Goal: Information Seeking & Learning: Understand process/instructions

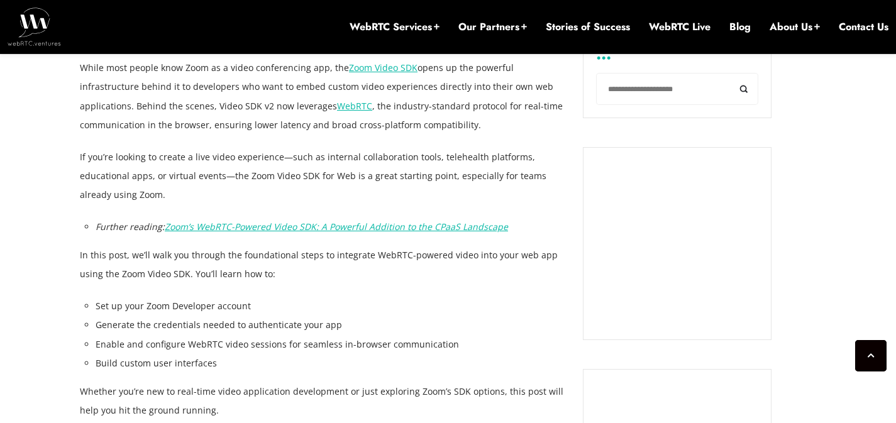
click at [211, 318] on li "Generate the credentials needed to authenticate your app" at bounding box center [330, 325] width 468 height 19
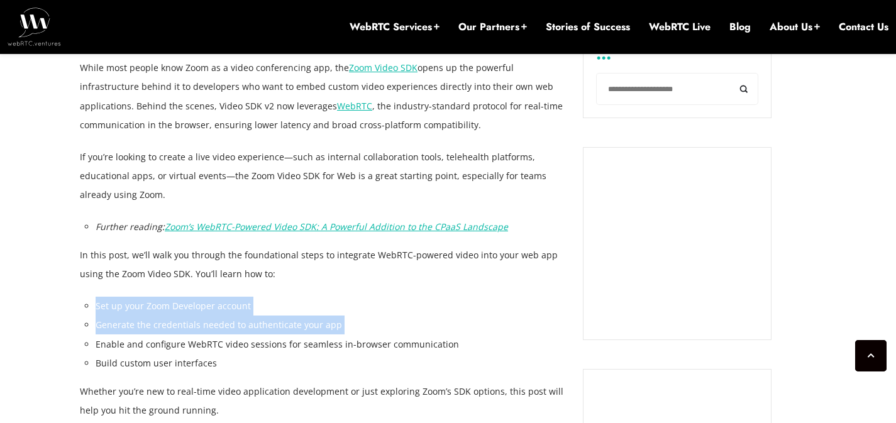
drag, startPoint x: 211, startPoint y: 318, endPoint x: 207, endPoint y: 303, distance: 15.4
click at [207, 303] on ul "Set up your Zoom Developer account Generate the credentials needed to authentic…" at bounding box center [330, 334] width 468 height 75
click at [207, 303] on li "Set up your Zoom Developer account" at bounding box center [330, 306] width 468 height 19
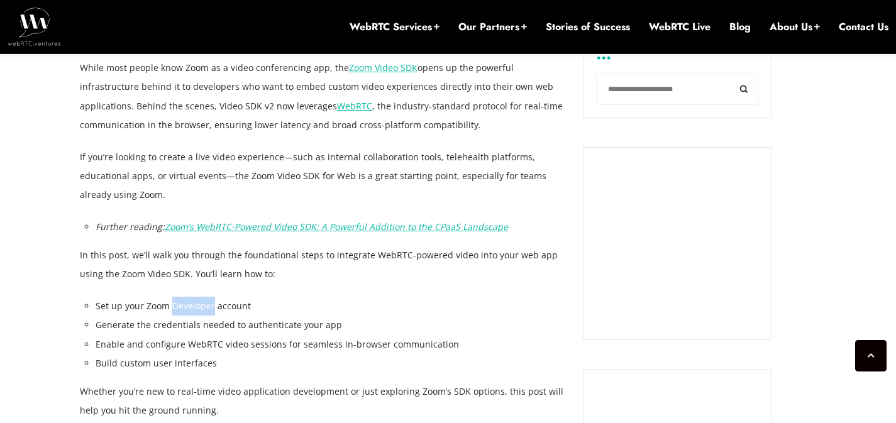
click at [207, 303] on li "Set up your Zoom Developer account" at bounding box center [330, 306] width 468 height 19
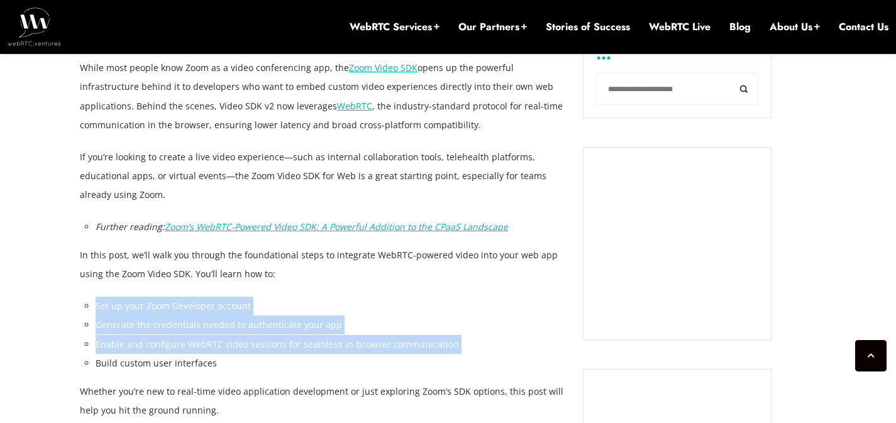
drag, startPoint x: 207, startPoint y: 303, endPoint x: 194, endPoint y: 338, distance: 37.6
click at [194, 338] on ul "Set up your Zoom Developer account Generate the credentials needed to authentic…" at bounding box center [330, 334] width 468 height 75
click at [192, 350] on li "Enable and configure WebRTC video sessions for seamless in-browser communication" at bounding box center [330, 344] width 468 height 19
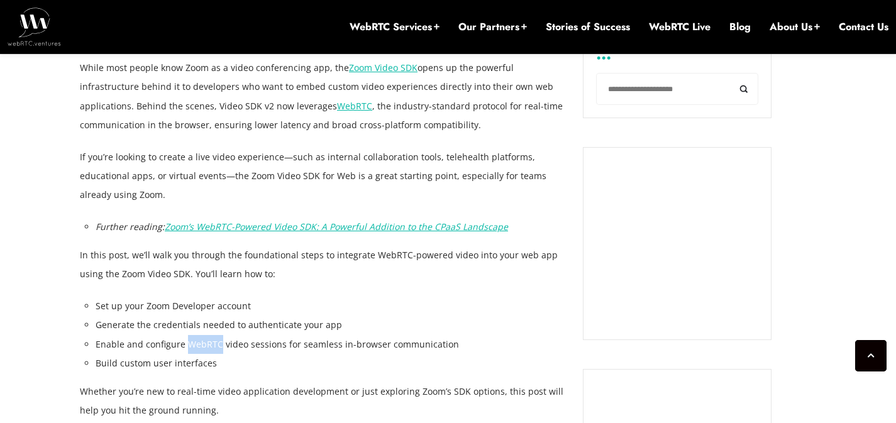
click at [192, 350] on li "Enable and configure WebRTC video sessions for seamless in-browser communication" at bounding box center [330, 344] width 468 height 19
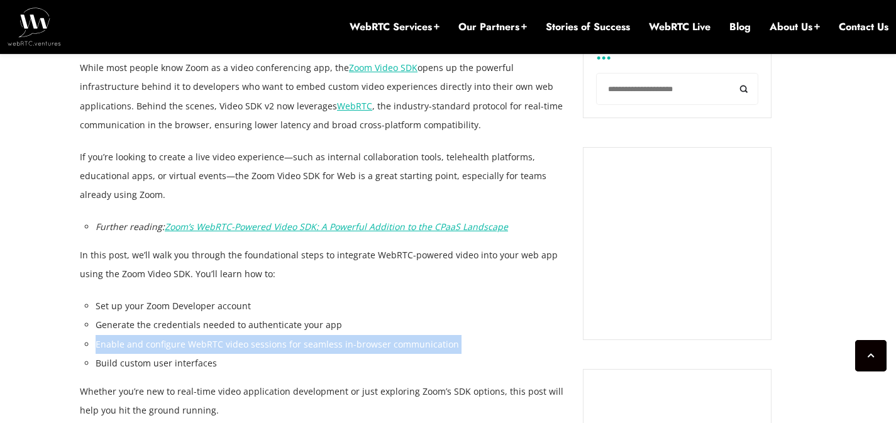
click at [192, 350] on li "Enable and configure WebRTC video sessions for seamless in-browser communication" at bounding box center [330, 344] width 468 height 19
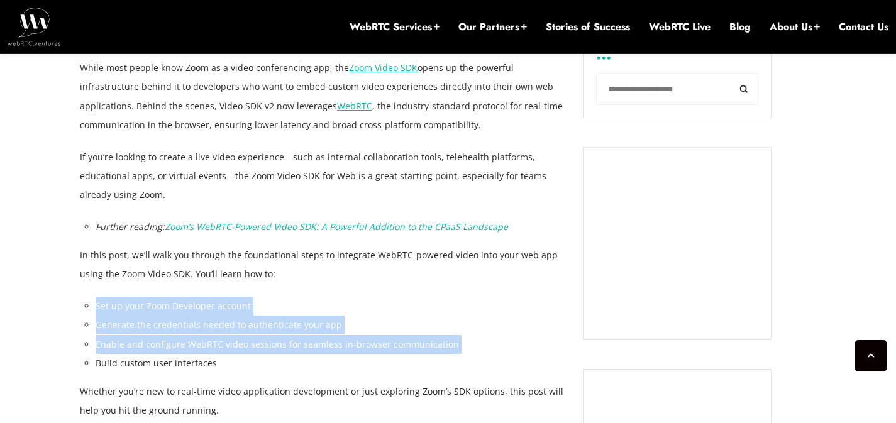
drag, startPoint x: 192, startPoint y: 350, endPoint x: 194, endPoint y: 306, distance: 44.0
click at [194, 306] on ul "Set up your Zoom Developer account Generate the credentials needed to authentic…" at bounding box center [330, 334] width 468 height 75
click at [194, 306] on li "Set up your Zoom Developer account" at bounding box center [330, 306] width 468 height 19
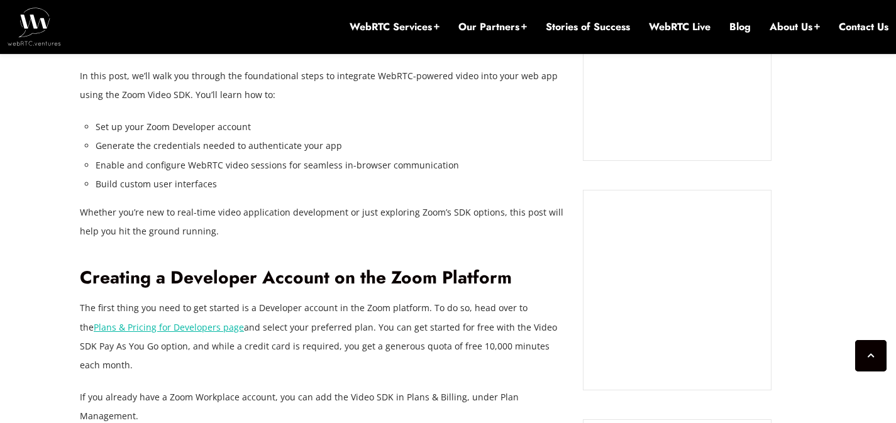
scroll to position [1160, 0]
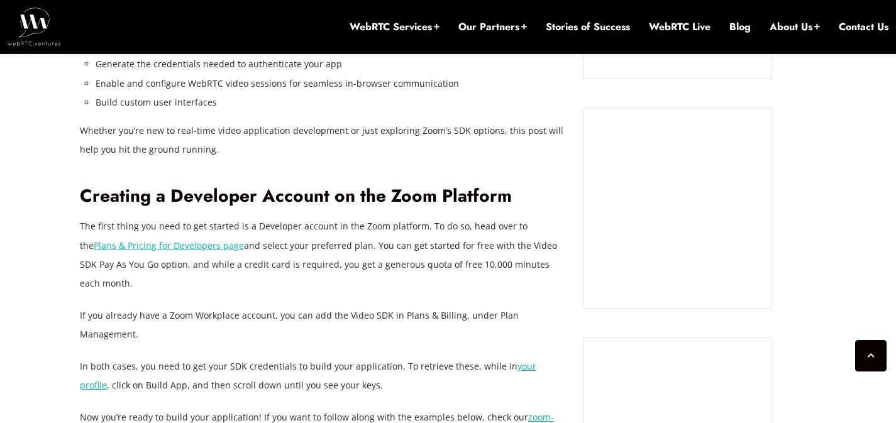
click at [481, 260] on p "The first thing you need to get started is a Developer account in the Zoom plat…" at bounding box center [322, 254] width 484 height 75
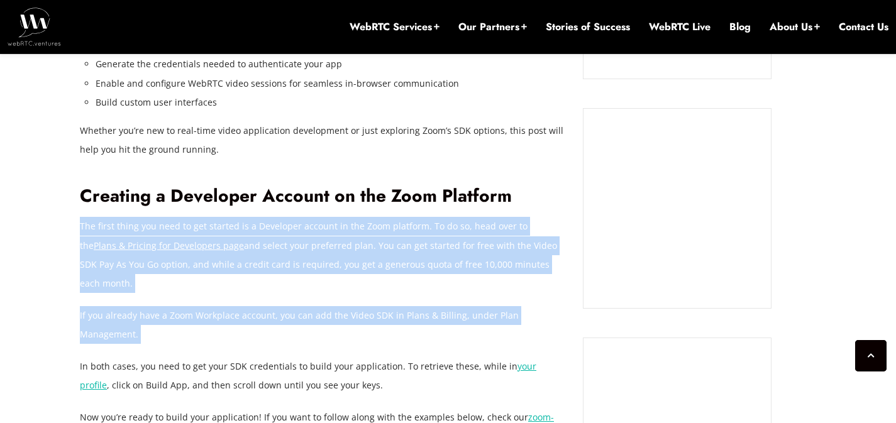
drag, startPoint x: 481, startPoint y: 260, endPoint x: 387, endPoint y: 302, distance: 103.0
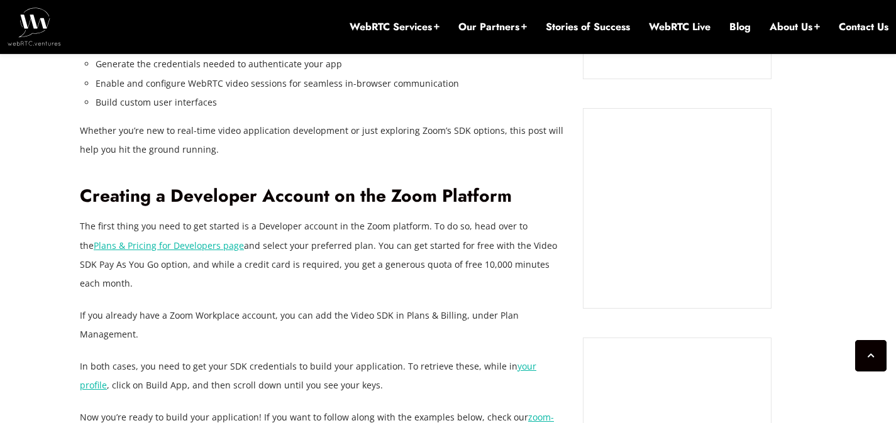
click at [230, 357] on p "In both cases, you need to get your SDK credentials to build your application. …" at bounding box center [322, 376] width 484 height 38
click at [212, 306] on p "If you already have a Zoom Workplace account, you can add the Video SDK in Plan…" at bounding box center [322, 325] width 484 height 38
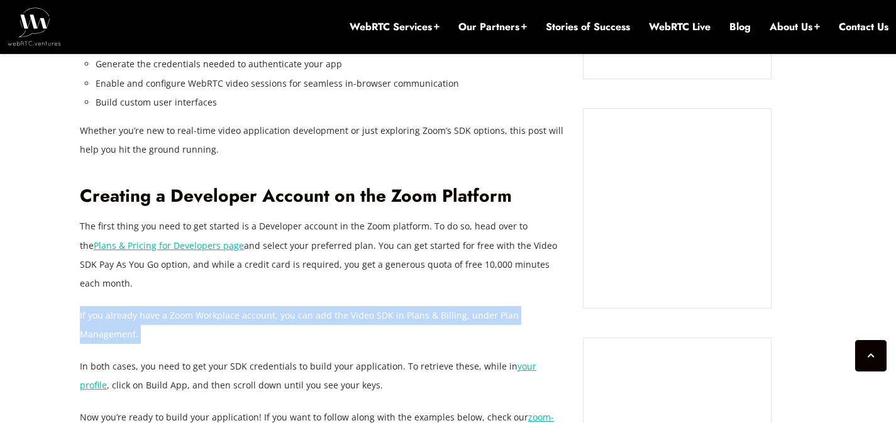
drag, startPoint x: 212, startPoint y: 300, endPoint x: 368, endPoint y: 290, distance: 155.6
click at [368, 306] on p "If you already have a Zoom Workplace account, you can add the Video SDK in Plan…" at bounding box center [322, 325] width 484 height 38
click at [338, 306] on p "If you already have a Zoom Workplace account, you can add the Video SDK in Plan…" at bounding box center [322, 325] width 484 height 38
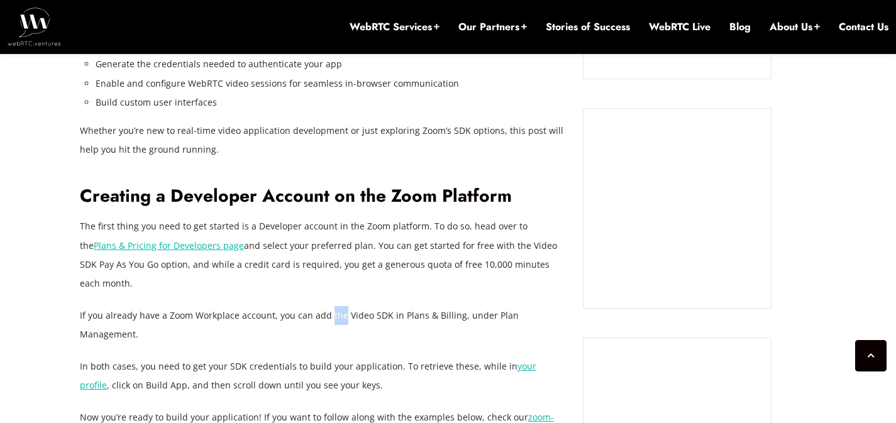
click at [338, 306] on p "If you already have a Zoom Workplace account, you can add the Video SDK in Plan…" at bounding box center [322, 325] width 484 height 38
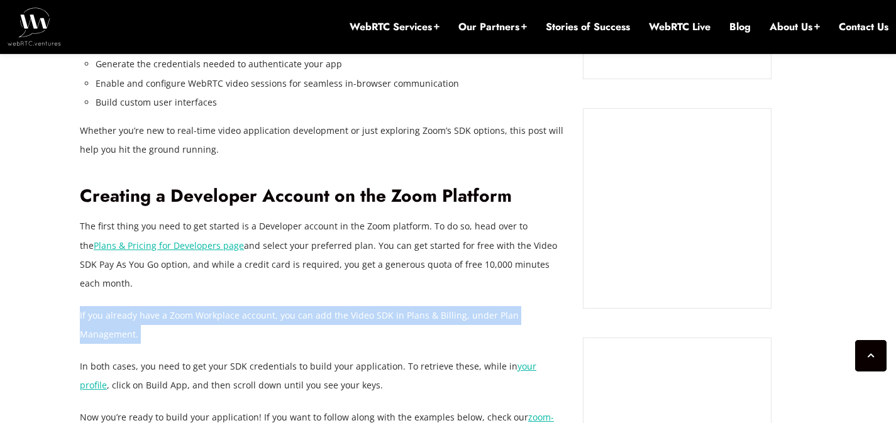
click at [338, 306] on p "If you already have a Zoom Workplace account, you can add the Video SDK in Plan…" at bounding box center [322, 325] width 484 height 38
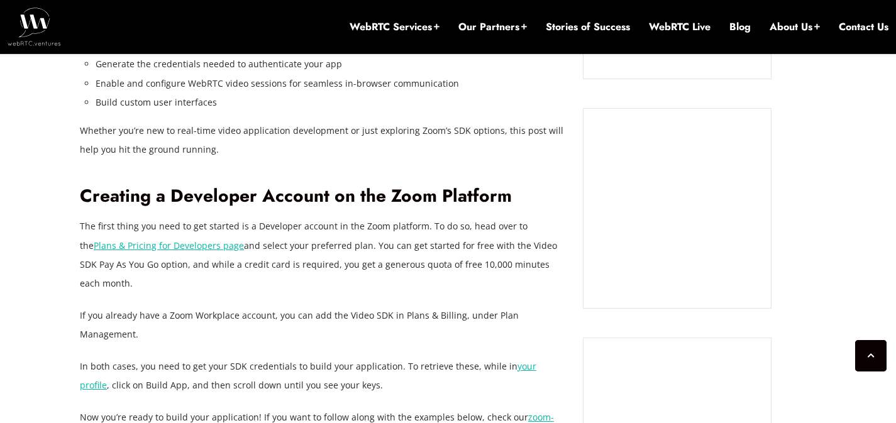
click at [230, 357] on p "In both cases, you need to get your SDK credentials to build your application. …" at bounding box center [322, 376] width 484 height 38
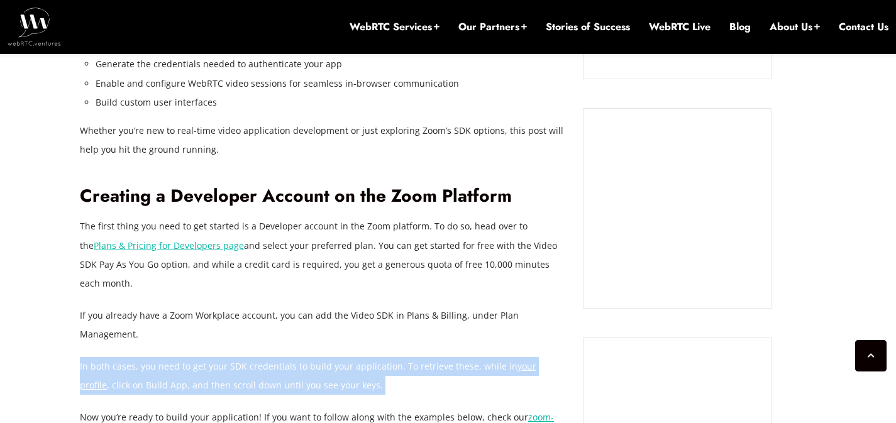
click at [230, 357] on p "In both cases, you need to get your SDK credentials to build your application. …" at bounding box center [322, 376] width 484 height 38
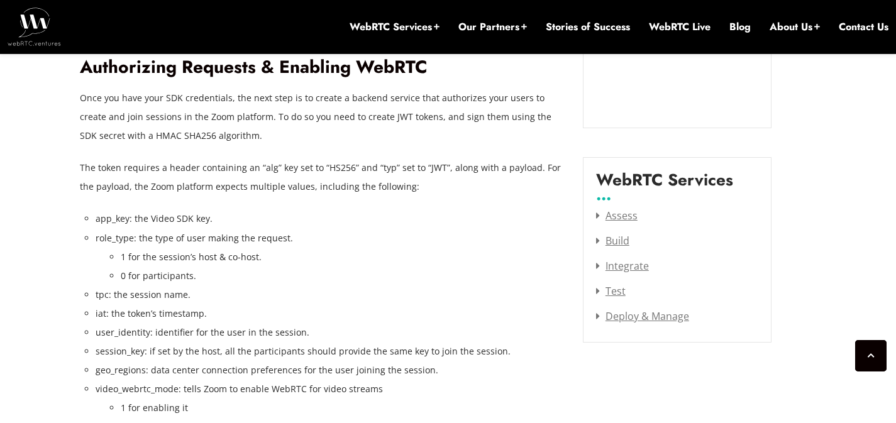
scroll to position [1537, 0]
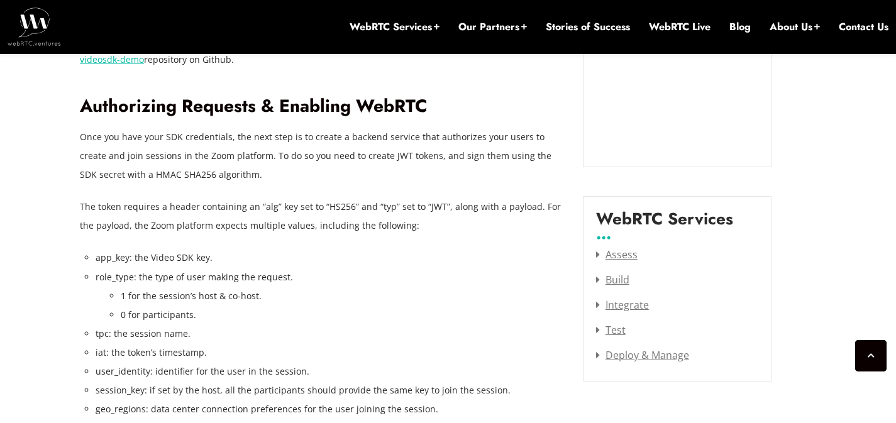
click at [283, 197] on p "The token requires a header containing an “alg” key set to “HS256” and “typ” se…" at bounding box center [322, 216] width 484 height 38
click at [317, 197] on p "The token requires a header containing an “alg” key set to “HS256” and “typ” se…" at bounding box center [322, 216] width 484 height 38
click at [353, 197] on p "The token requires a header containing an “alg” key set to “HS256” and “typ” se…" at bounding box center [322, 216] width 484 height 38
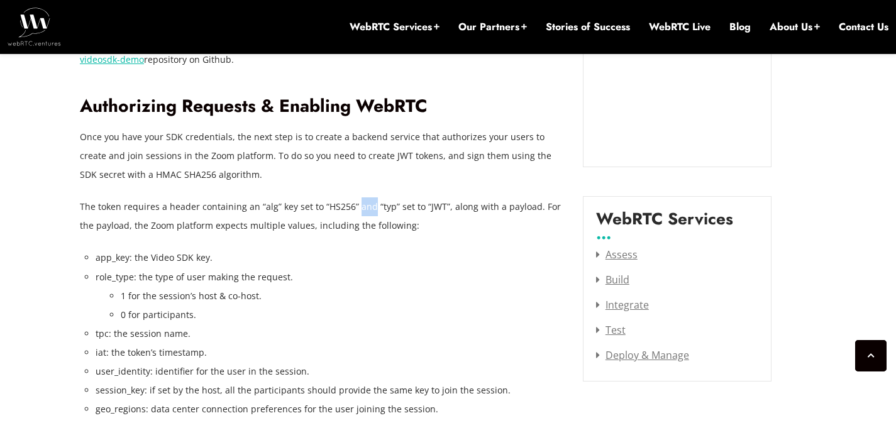
click at [353, 197] on p "The token requires a header containing an “alg” key set to “HS256” and “typ” se…" at bounding box center [322, 216] width 484 height 38
click at [384, 197] on p "The token requires a header containing an “alg” key set to “HS256” and “typ” se…" at bounding box center [322, 216] width 484 height 38
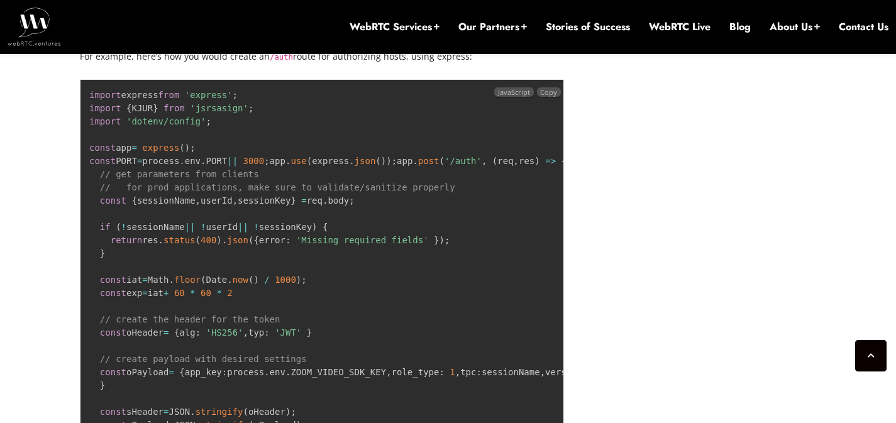
scroll to position [2238, 0]
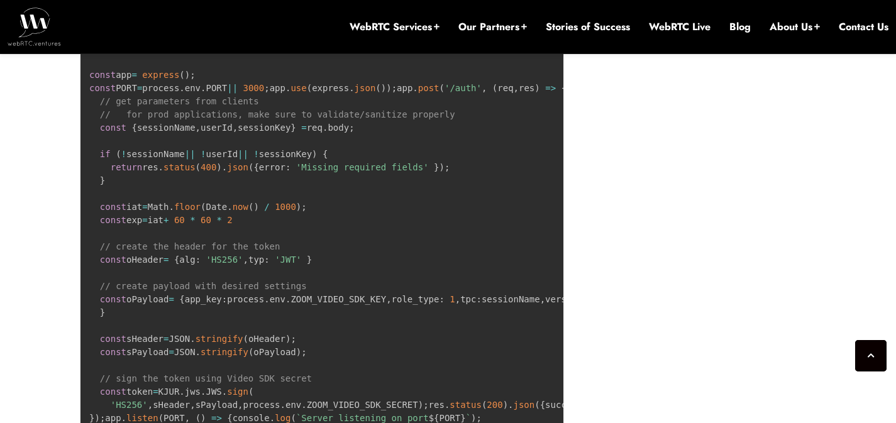
click at [206, 274] on code "import express from 'express' ; import { KJUR } from 'jsrsasign' ; import 'dote…" at bounding box center [863, 226] width 1548 height 419
copy code "alg"
click at [158, 359] on code "import express from 'express' ; import { KJUR } from 'jsrsasign' ; import 'dote…" at bounding box center [863, 226] width 1548 height 419
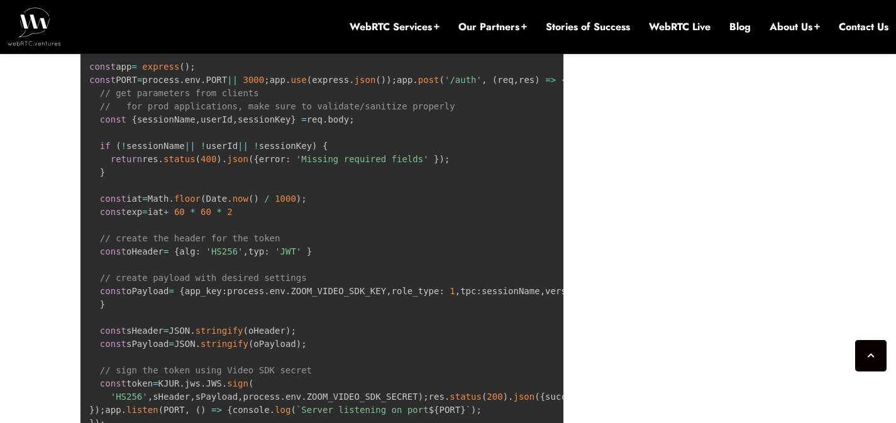
scroll to position [2263, 0]
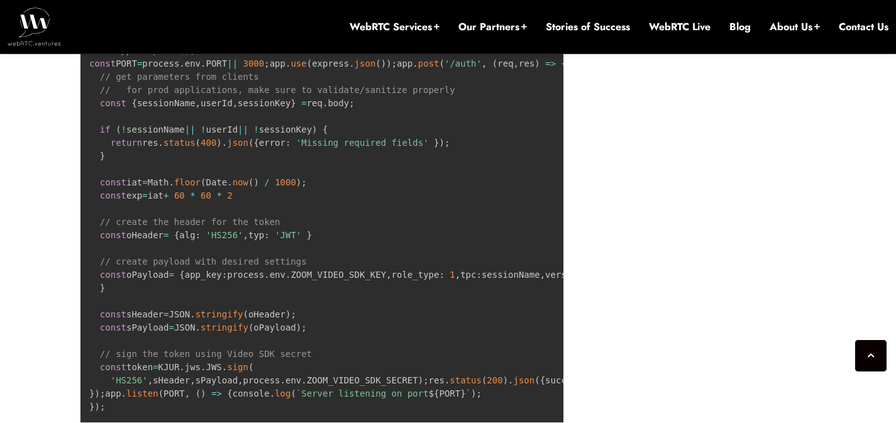
click at [146, 397] on code "import express from 'express' ; import { KJUR } from 'jsrsasign' ; import 'dote…" at bounding box center [863, 201] width 1548 height 419
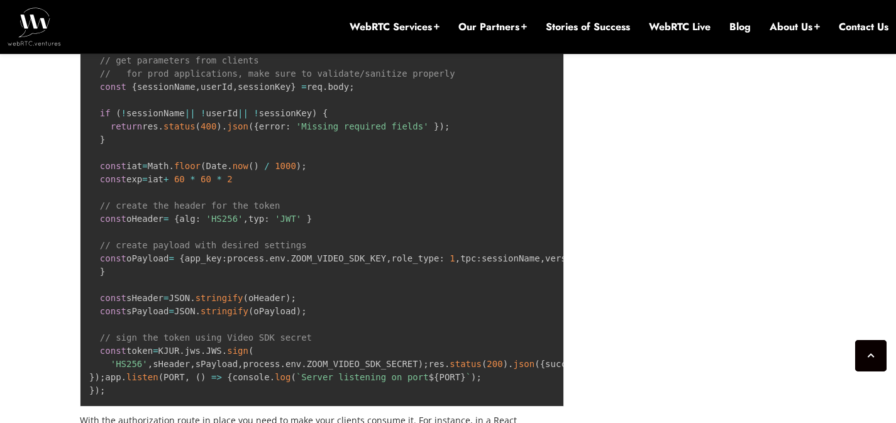
scroll to position [2304, 0]
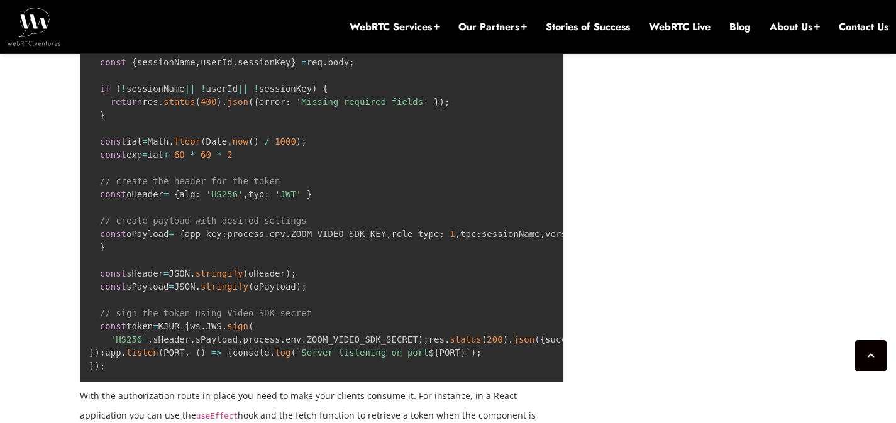
click at [183, 371] on code "import express from 'express' ; import { KJUR } from 'jsrsasign' ; import 'dote…" at bounding box center [863, 161] width 1548 height 419
drag, startPoint x: 183, startPoint y: 385, endPoint x: 182, endPoint y: 394, distance: 8.8
click at [182, 371] on code "import express from 'express' ; import { KJUR } from 'jsrsasign' ; import 'dote…" at bounding box center [863, 161] width 1548 height 419
copy code "video_webrtc_mode : 1 , // enable webrtc for video when available audio_webrtc_…"
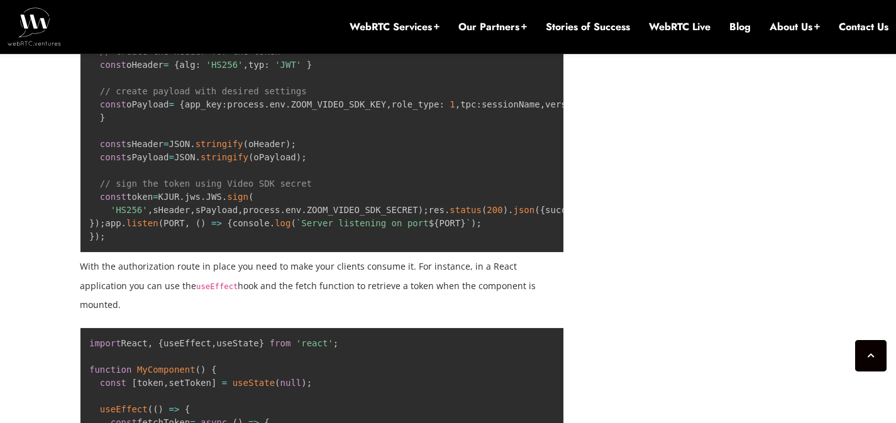
scroll to position [2296, 0]
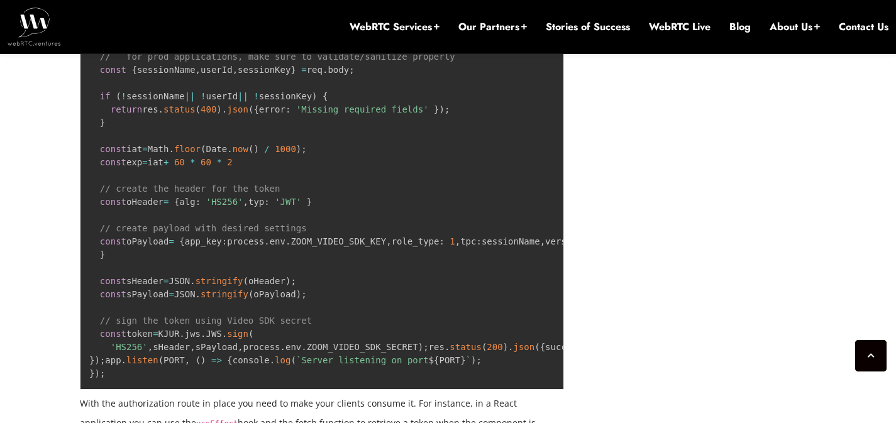
click at [151, 260] on code "import express from 'express' ; import { KJUR } from 'jsrsasign' ; import 'dote…" at bounding box center [863, 168] width 1548 height 419
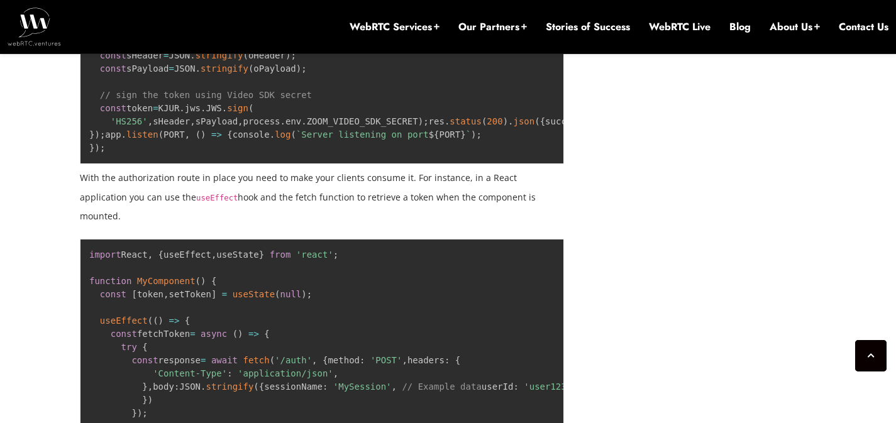
scroll to position [2565, 0]
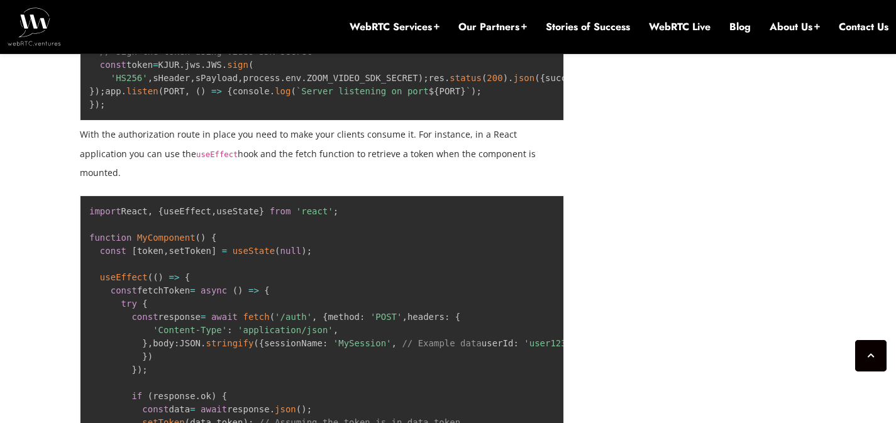
drag, startPoint x: 193, startPoint y: 119, endPoint x: 189, endPoint y: 135, distance: 16.3
copy code "video_webrtc_mode : 1 , // enable webrtc for video when available audio_webrtc_…"
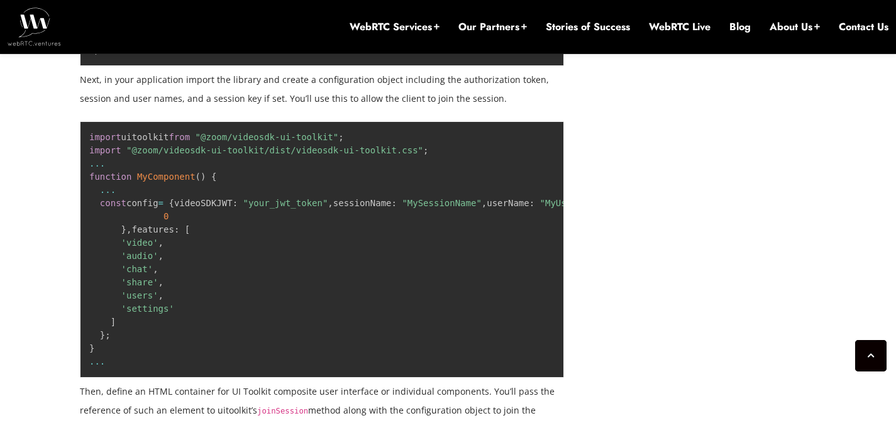
scroll to position [3558, 0]
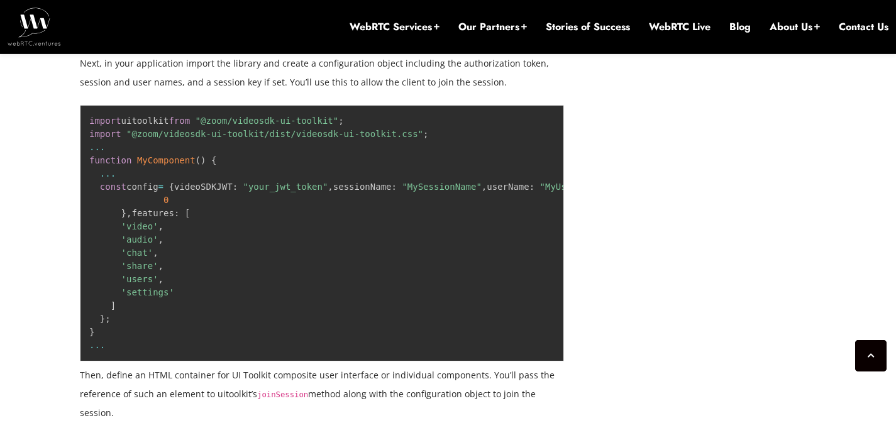
drag, startPoint x: 157, startPoint y: 272, endPoint x: 171, endPoint y: 259, distance: 18.7
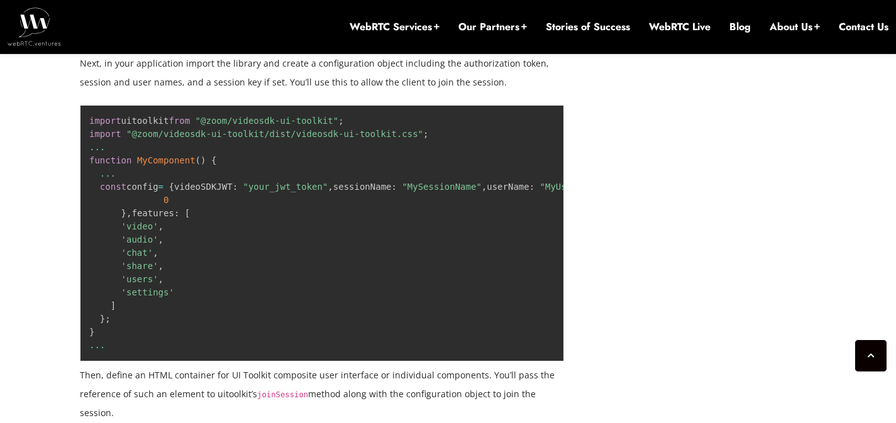
drag, startPoint x: 163, startPoint y: 313, endPoint x: 189, endPoint y: 195, distance: 120.3
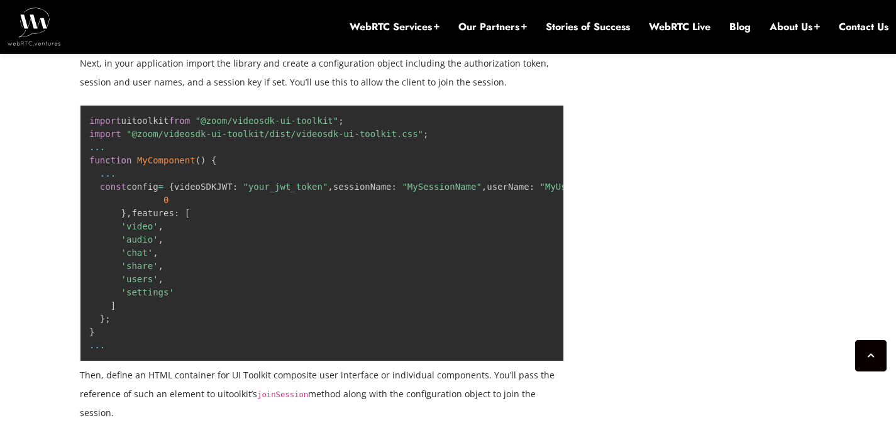
drag, startPoint x: 177, startPoint y: 367, endPoint x: 180, endPoint y: 288, distance: 79.3
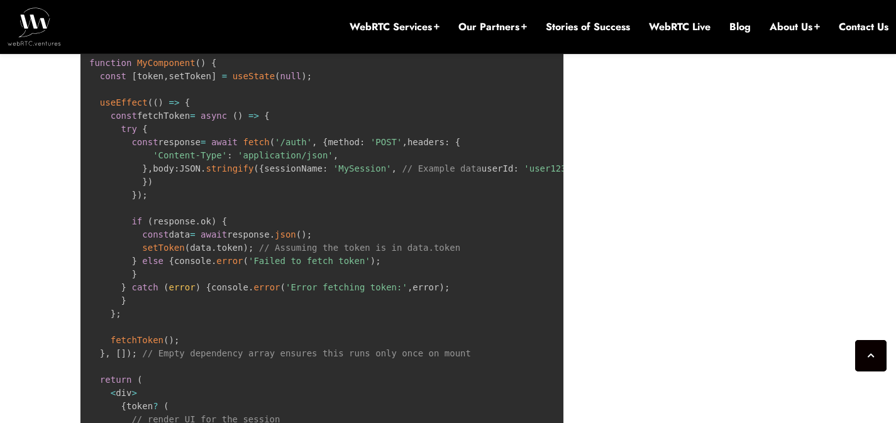
scroll to position [2538, 0]
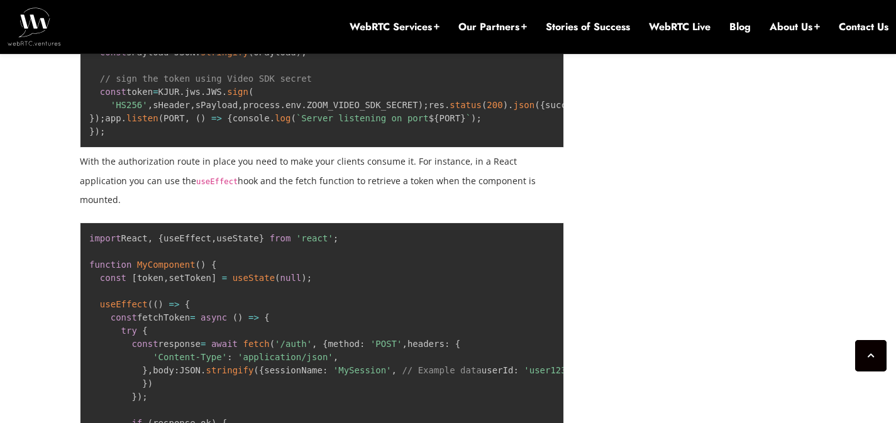
drag, startPoint x: 152, startPoint y: 147, endPoint x: 151, endPoint y: 157, distance: 9.4
copy code "video_webrtc_mode : 1 , // enable webrtc for video when available audio_webrtc_…"
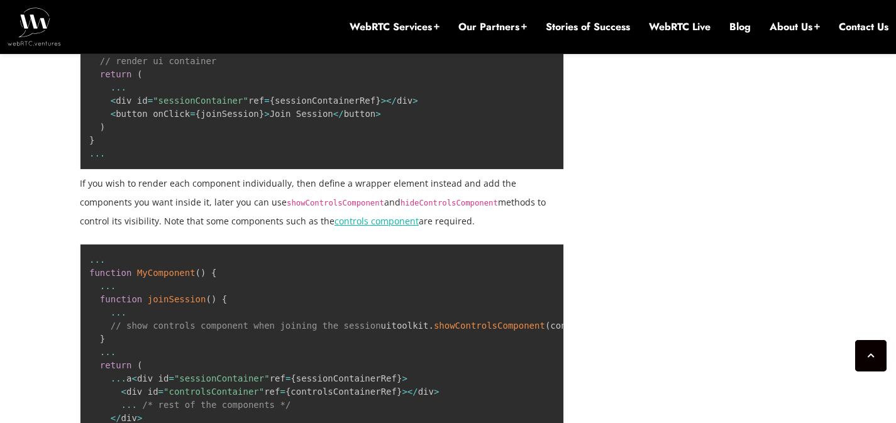
scroll to position [4090, 0]
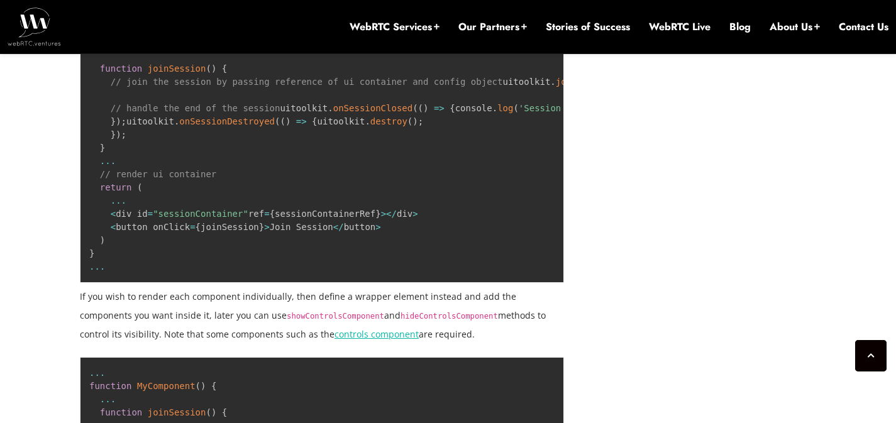
drag, startPoint x: 207, startPoint y: 356, endPoint x: 400, endPoint y: 367, distance: 193.3
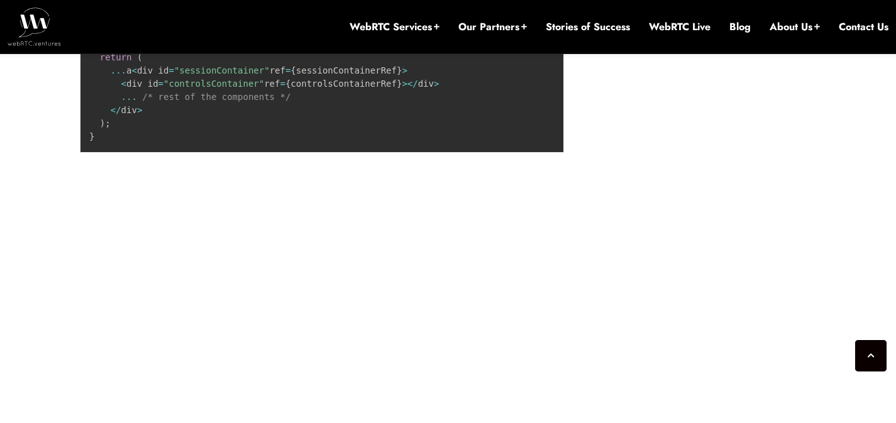
scroll to position [4519, 0]
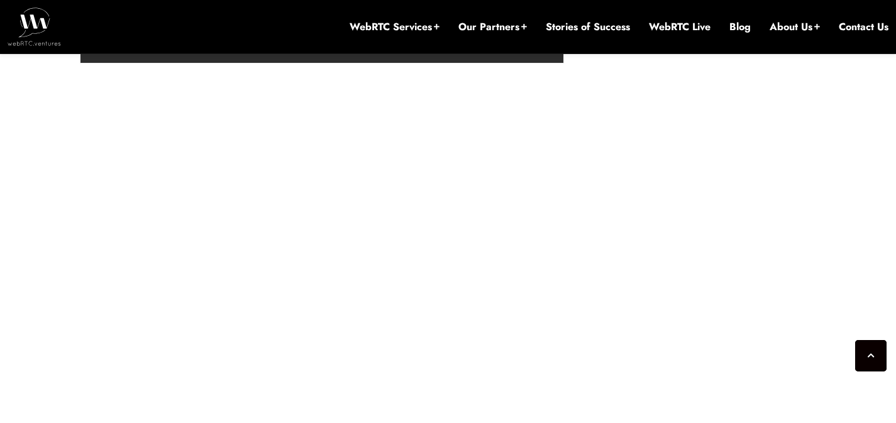
scroll to position [4616, 0]
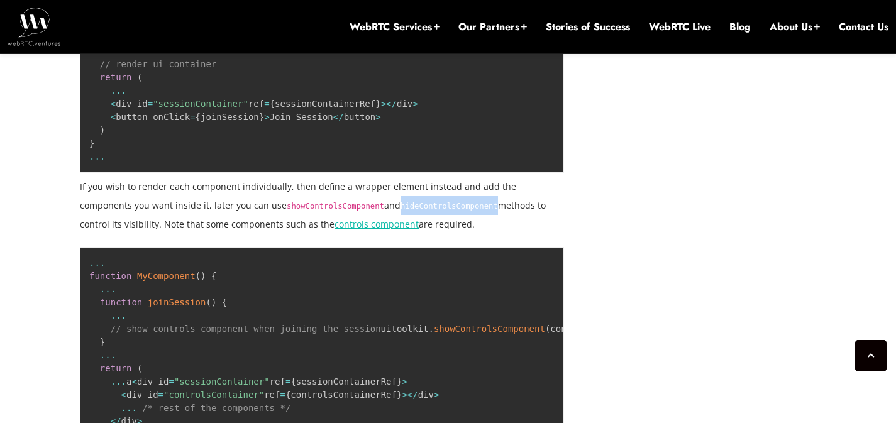
scroll to position [4063, 0]
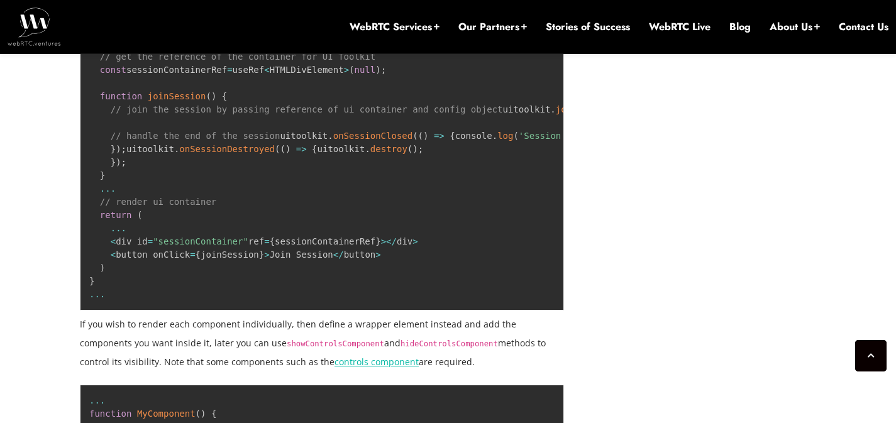
copy span "video"
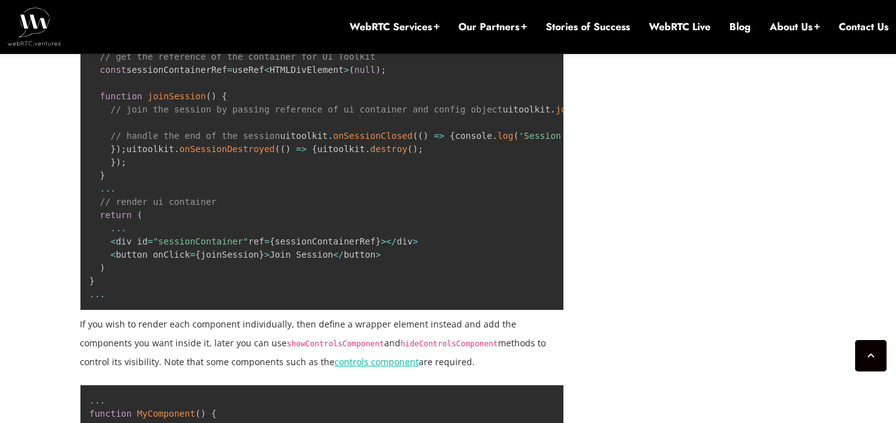
copy span "settings"
copy span "users"
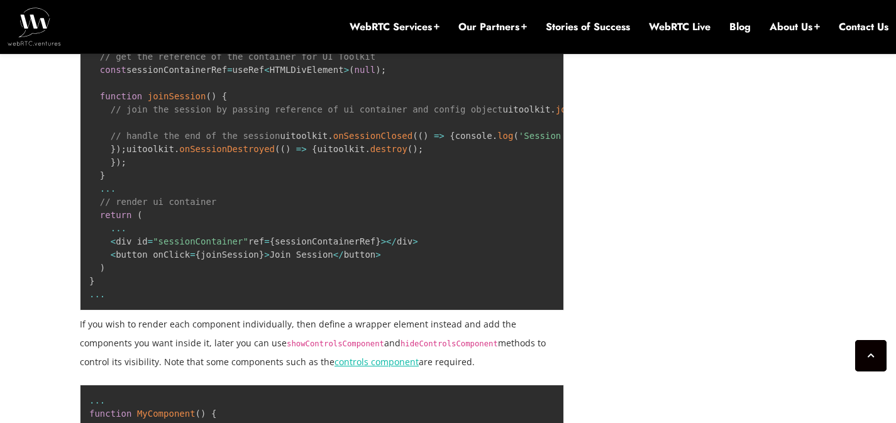
copy span "share"
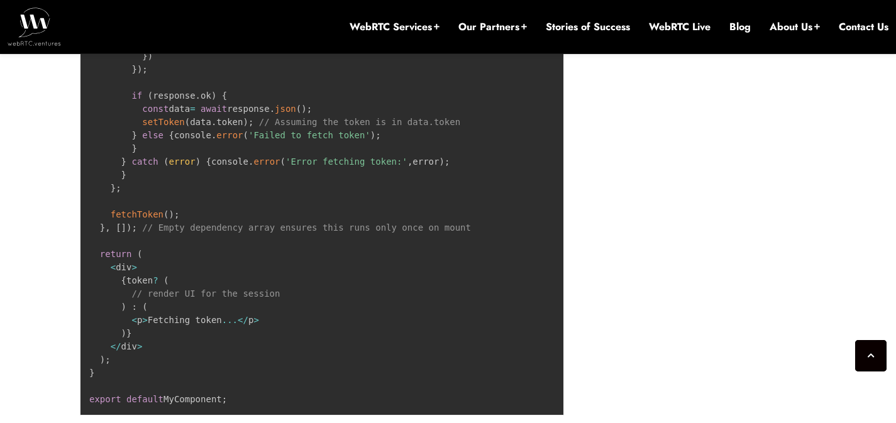
scroll to position [2890, 0]
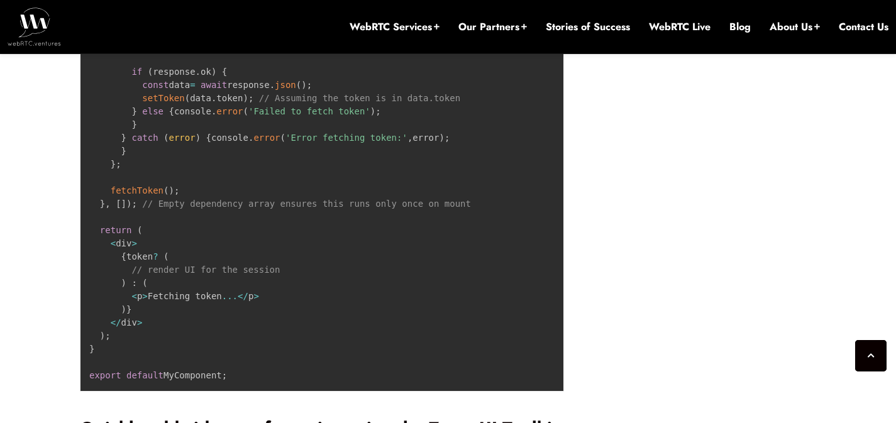
click at [752, 24] on span "'secretKey'" at bounding box center [781, 19] width 58 height 10
click at [204, 391] on pre "import React , { useEffect , useState } from 'react' ; function MyComponent ( )…" at bounding box center [322, 131] width 484 height 520
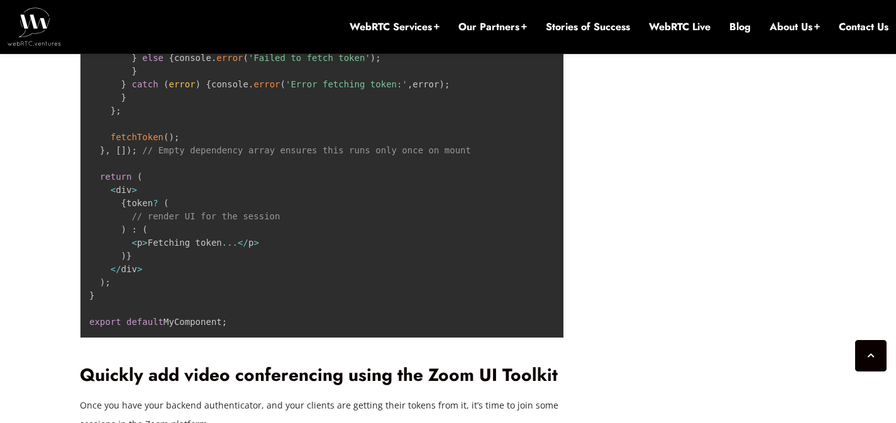
scroll to position [2984, 0]
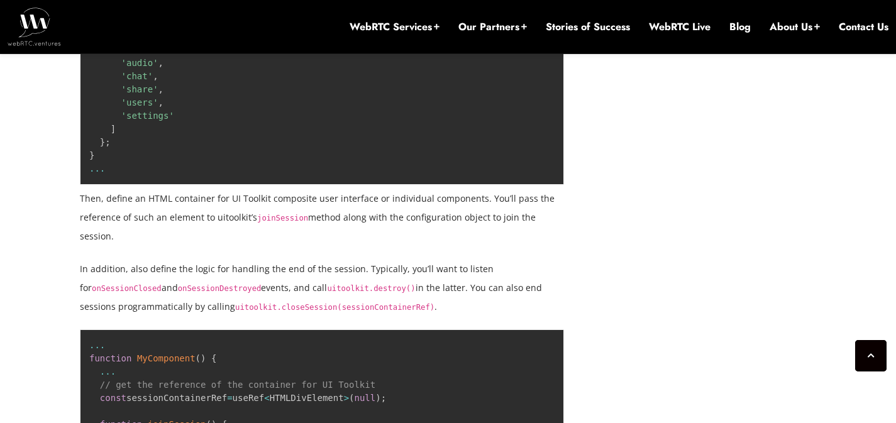
scroll to position [4001, 0]
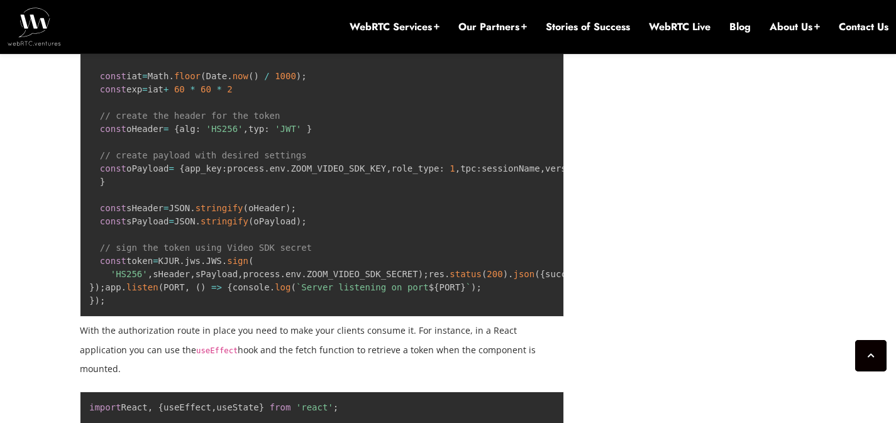
scroll to position [2353, 0]
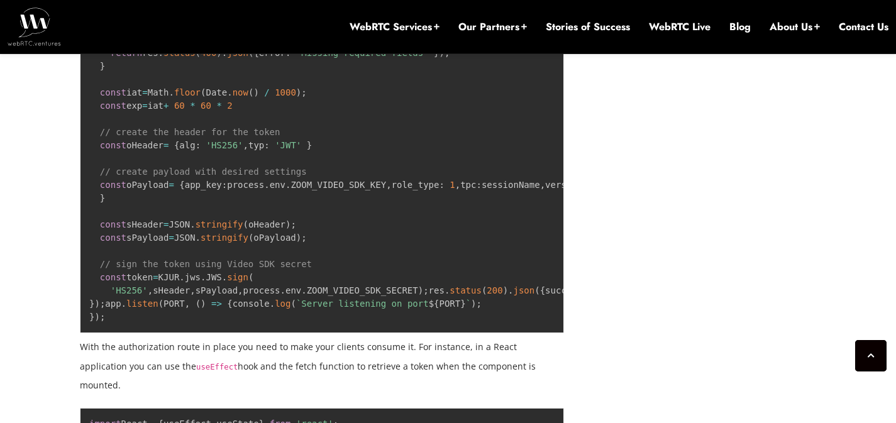
click at [135, 308] on code "import express from 'express' ; import { KJUR } from 'jsrsasign' ; import 'dote…" at bounding box center [863, 112] width 1548 height 419
copy code "sessionKey"
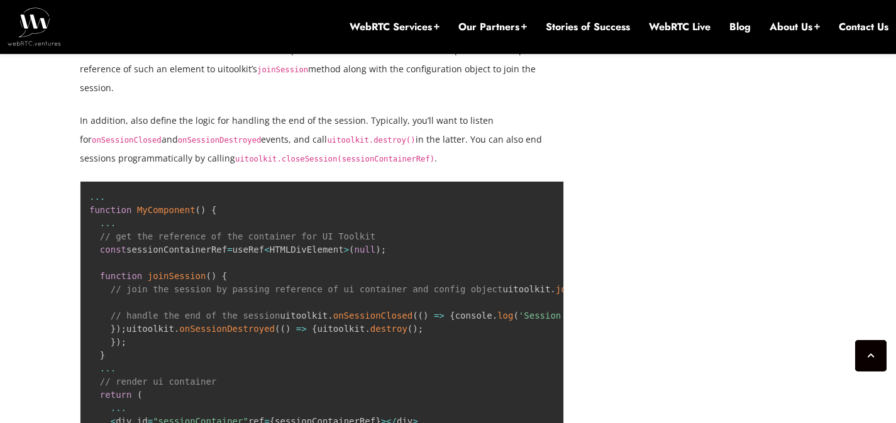
scroll to position [4020, 0]
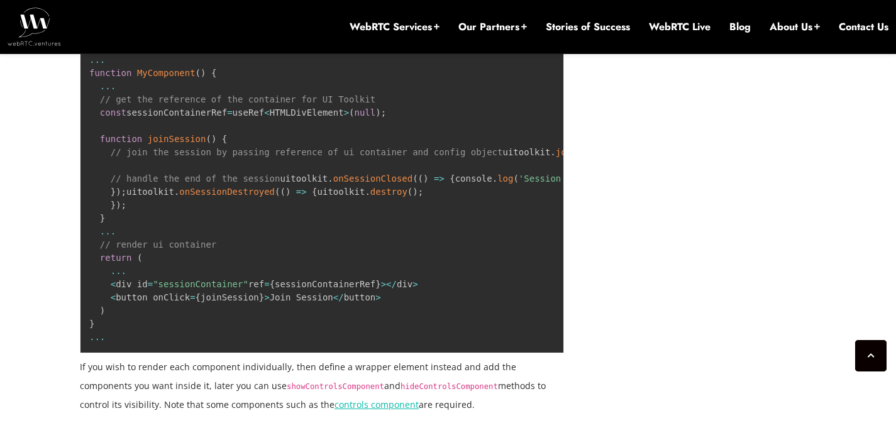
copy code "videoSDKJWT"
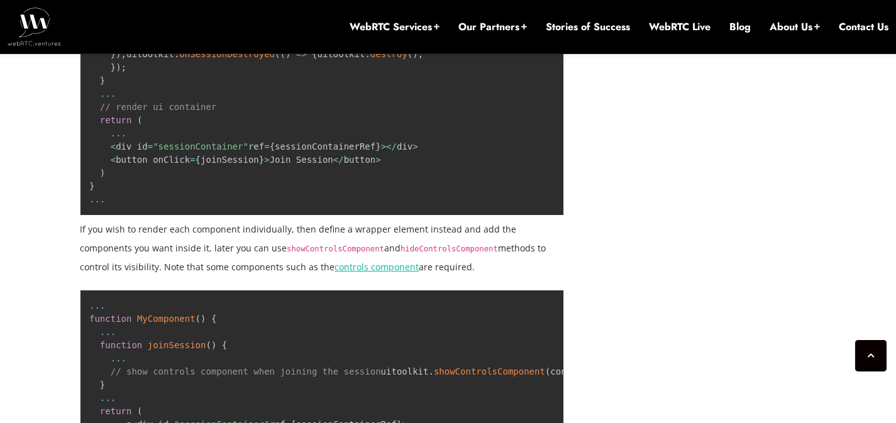
scroll to position [4294, 0]
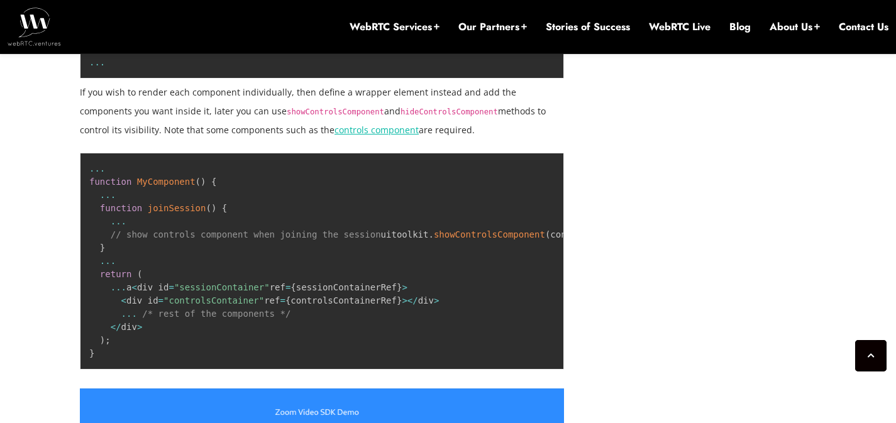
drag, startPoint x: 470, startPoint y: 168, endPoint x: 425, endPoint y: 189, distance: 49.2
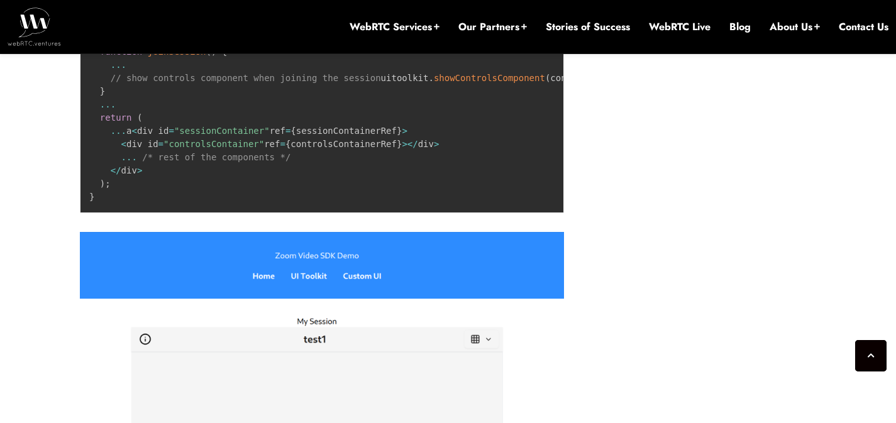
scroll to position [4515, 0]
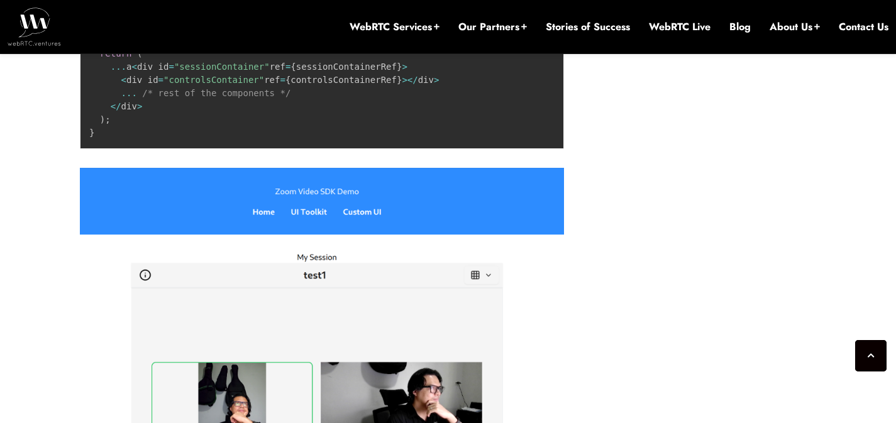
drag, startPoint x: 162, startPoint y: 219, endPoint x: 154, endPoint y: 288, distance: 68.9
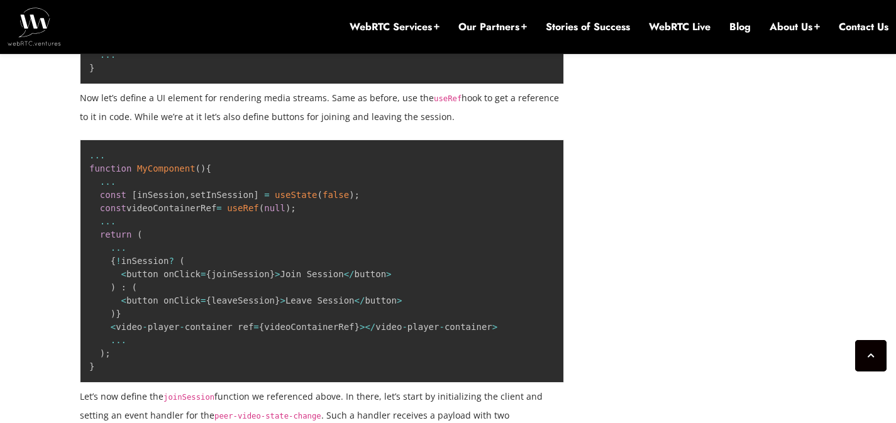
scroll to position [5720, 0]
